Goal: Participate in discussion

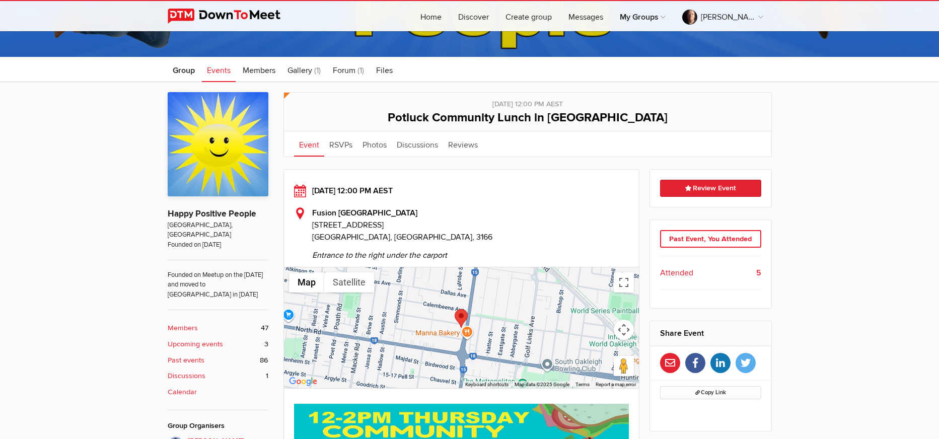
scroll to position [147, 0]
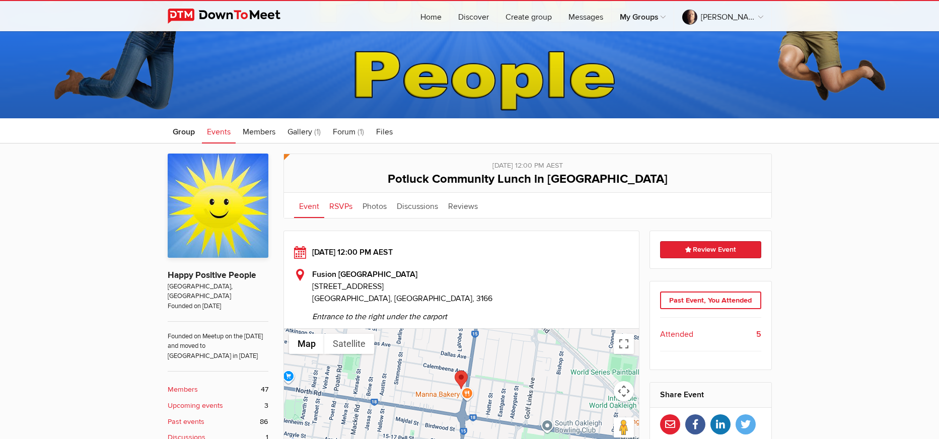
click at [341, 208] on link "RSVPs" at bounding box center [340, 205] width 33 height 25
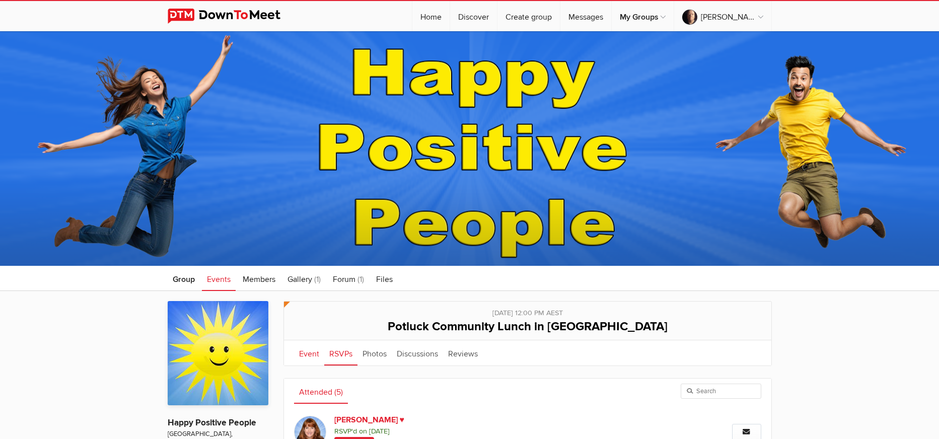
click at [307, 351] on link "Event" at bounding box center [309, 352] width 30 height 25
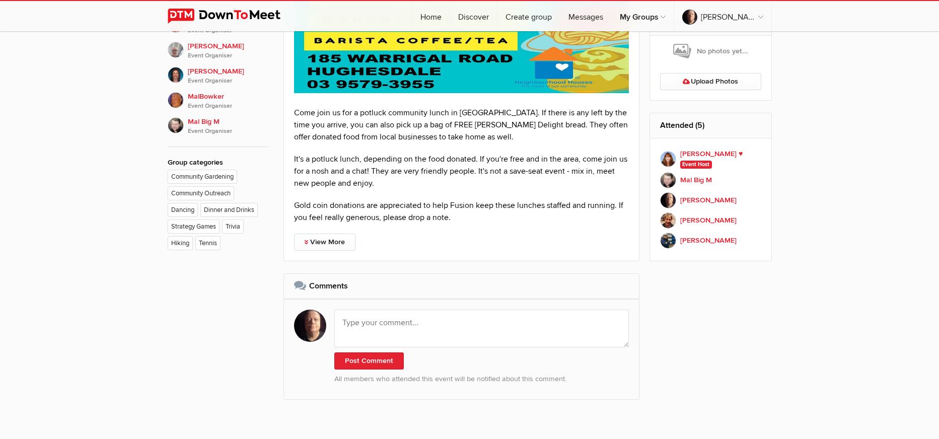
scroll to position [705, 0]
click at [379, 329] on textarea at bounding box center [481, 328] width 295 height 38
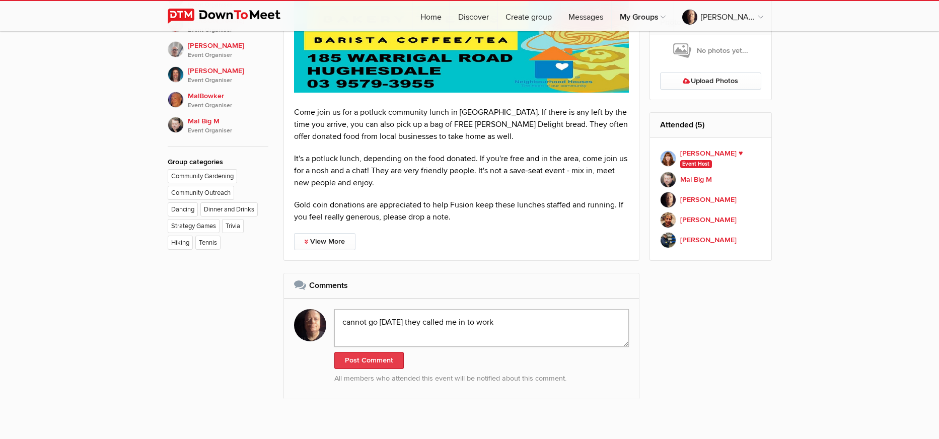
type textarea "cannot go [DATE] they called me in to work"
click at [373, 355] on button "Post Comment" at bounding box center [368, 360] width 69 height 17
